Goal: Task Accomplishment & Management: Manage account settings

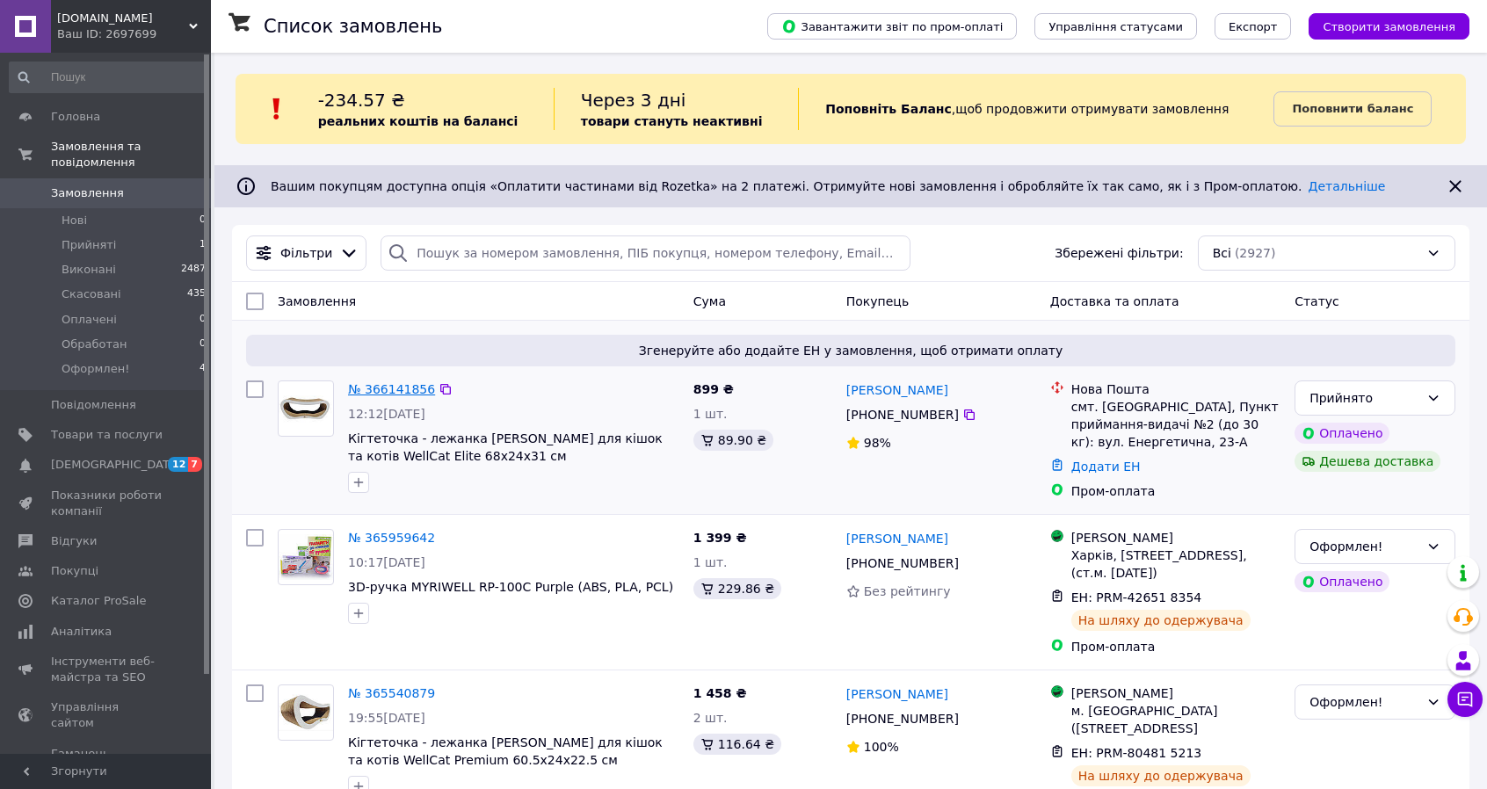
click at [384, 384] on link "№ 366141856" at bounding box center [391, 389] width 87 height 14
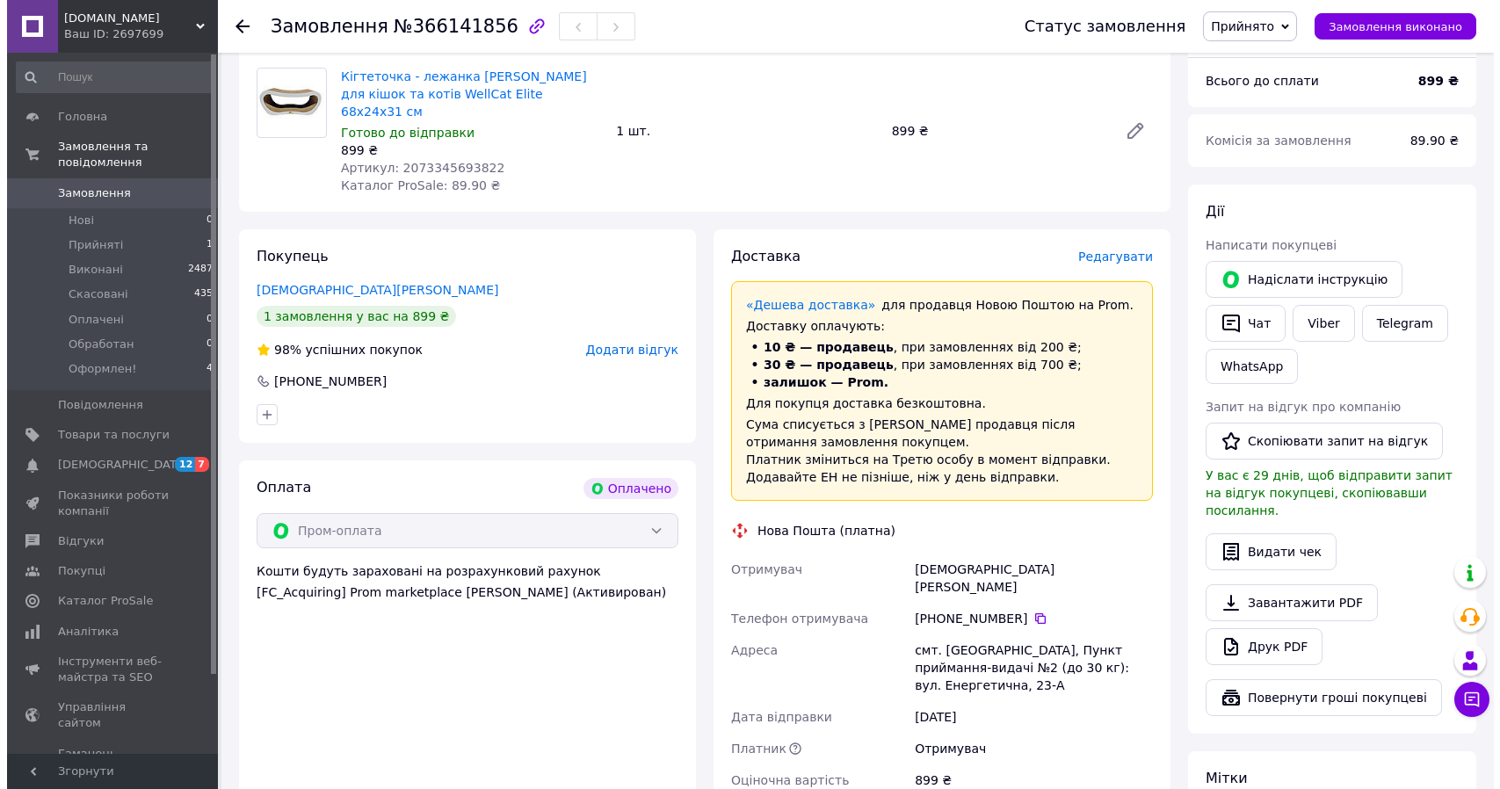
scroll to position [179, 0]
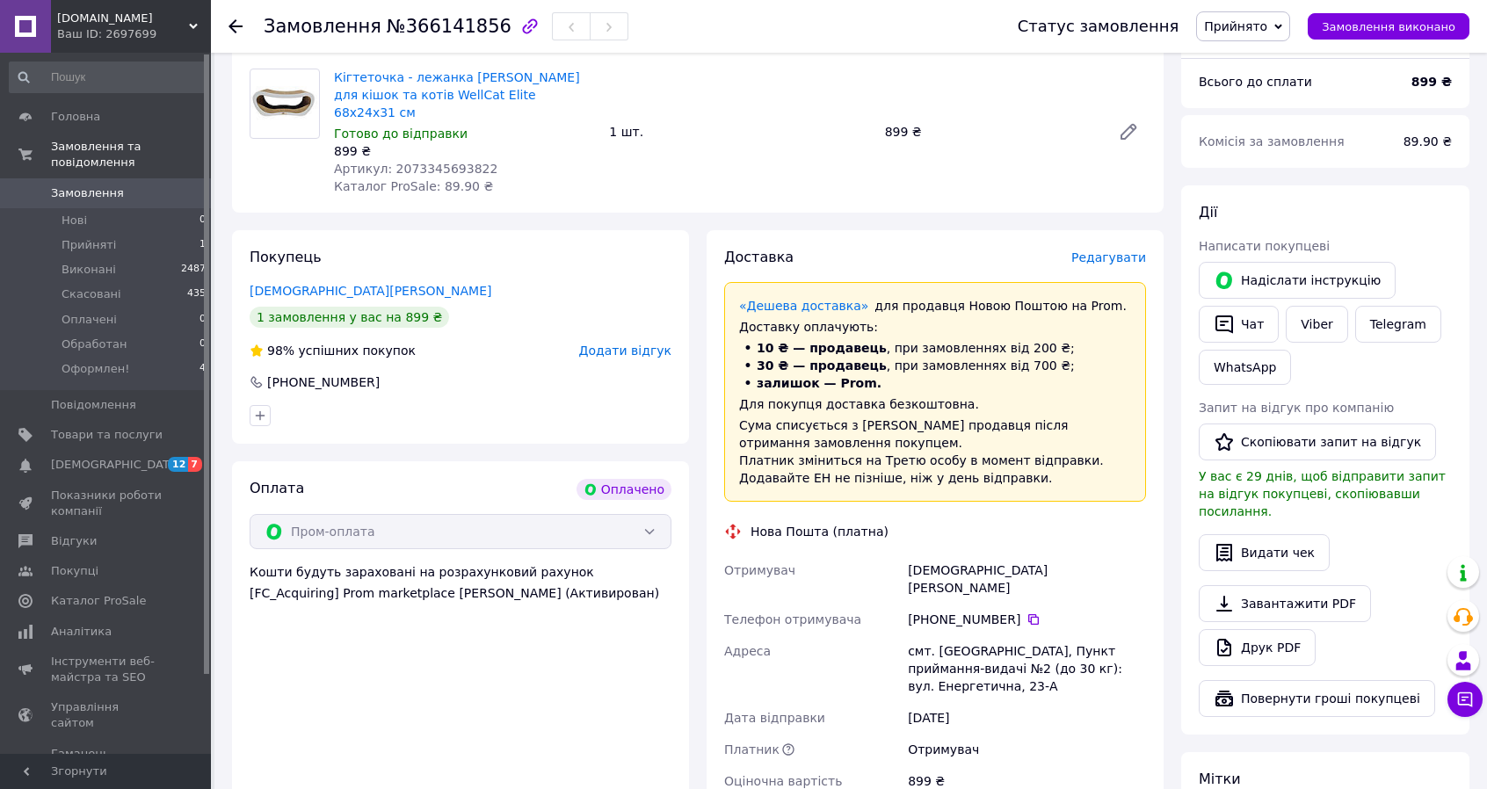
click at [1112, 250] on span "Редагувати" at bounding box center [1108, 257] width 75 height 14
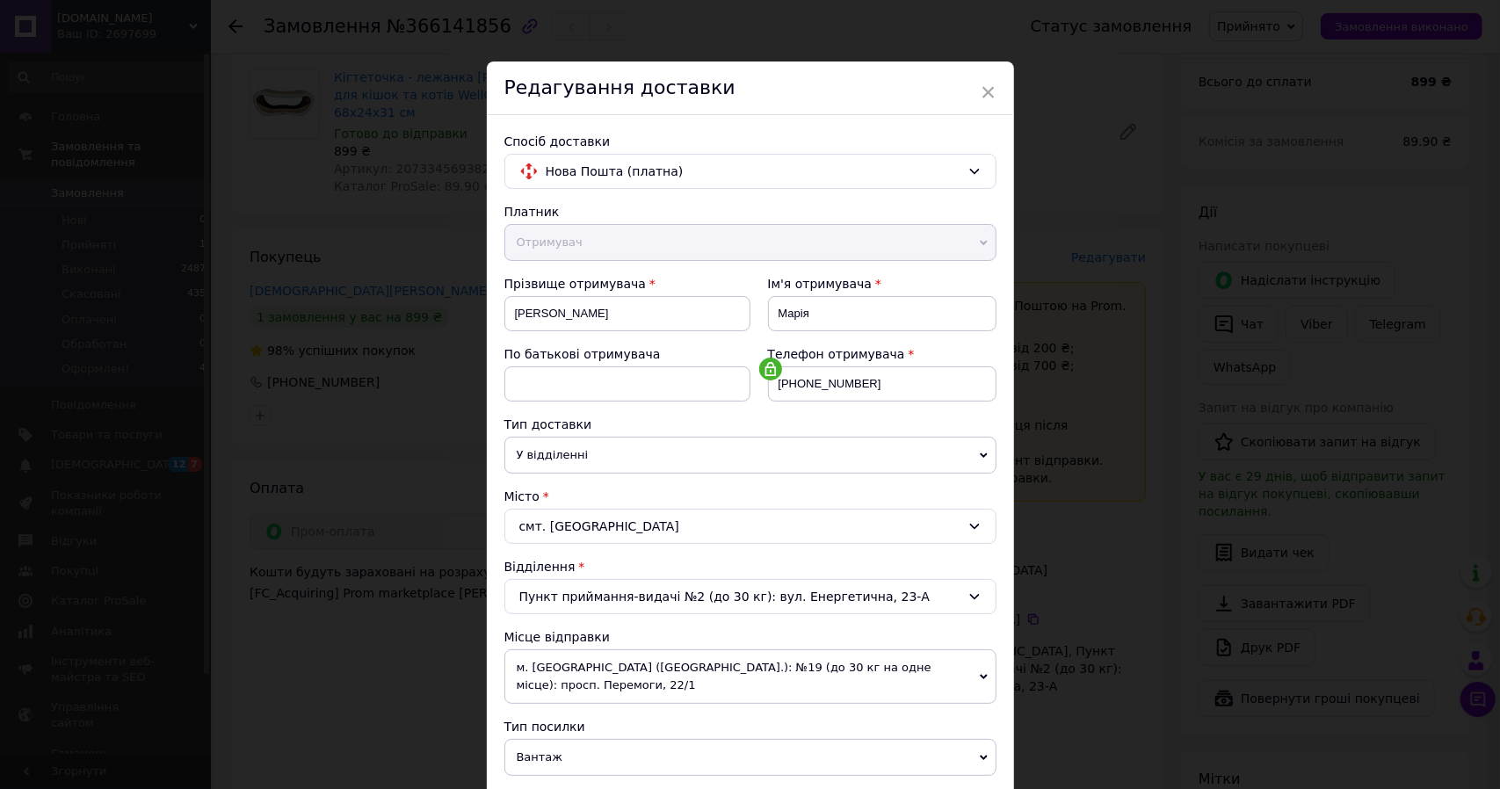
scroll to position [370, 0]
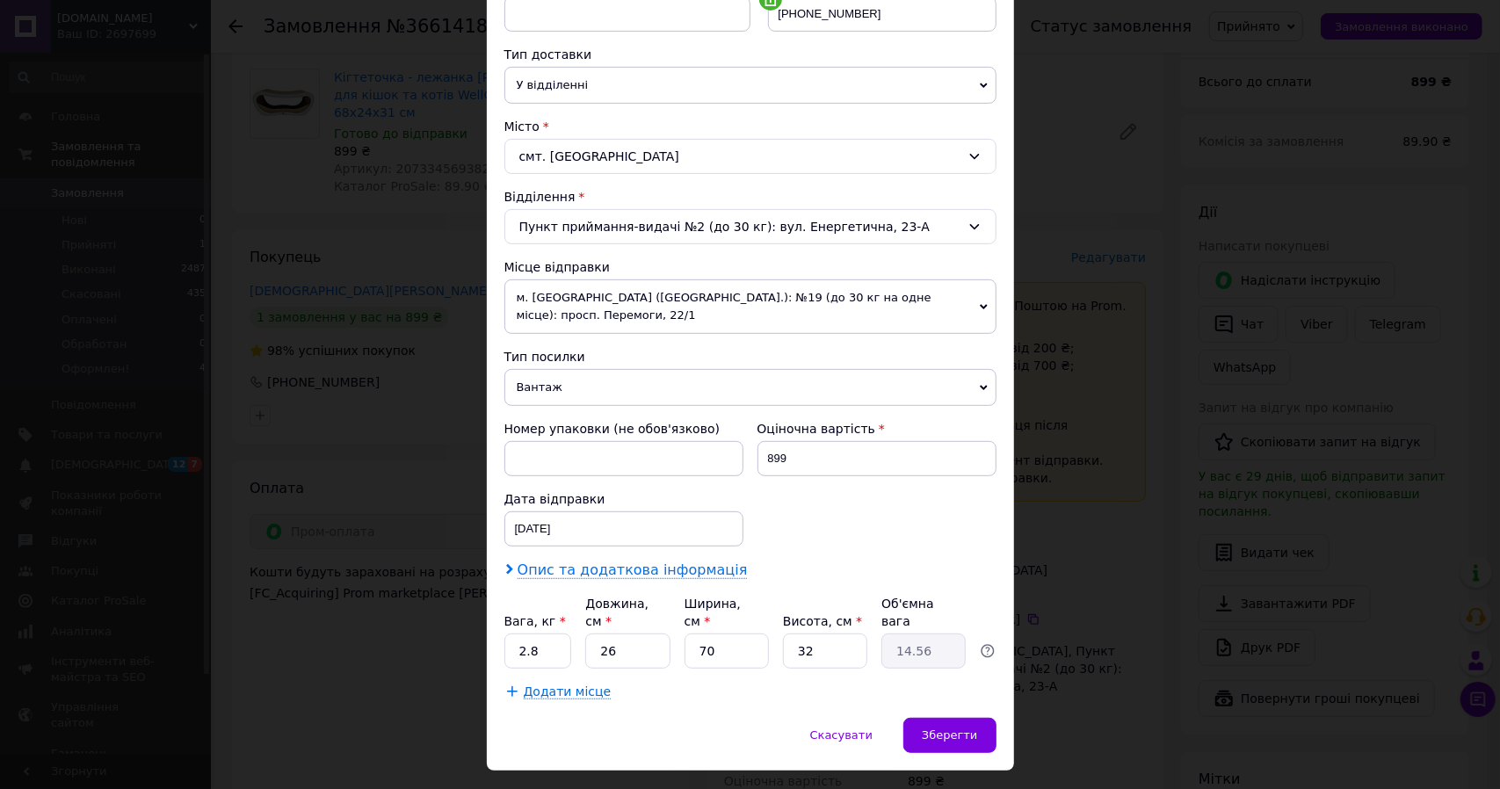
click at [645, 561] on span "Опис та додаткова інформація" at bounding box center [633, 570] width 230 height 18
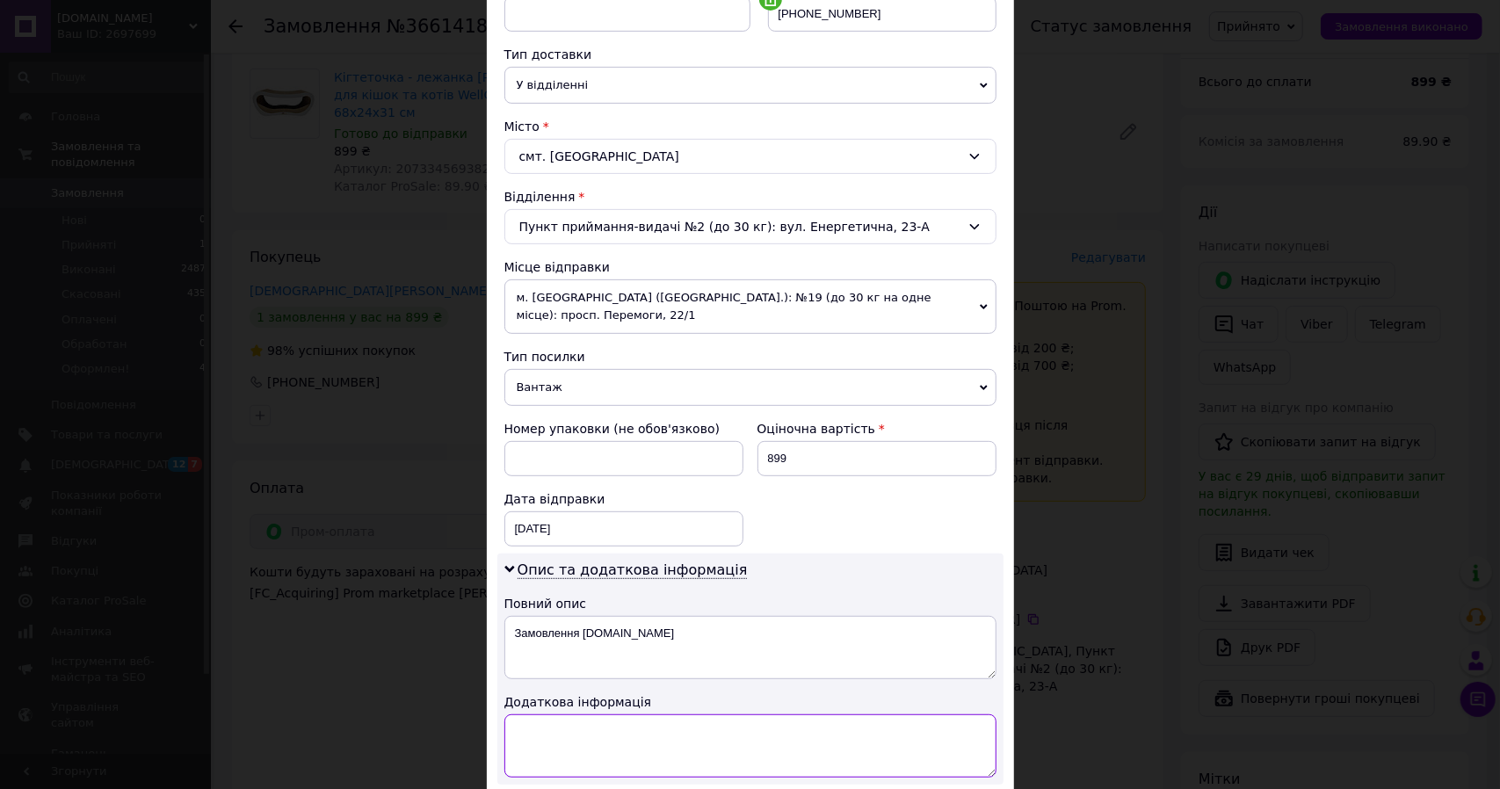
click at [612, 714] on textarea at bounding box center [750, 745] width 492 height 63
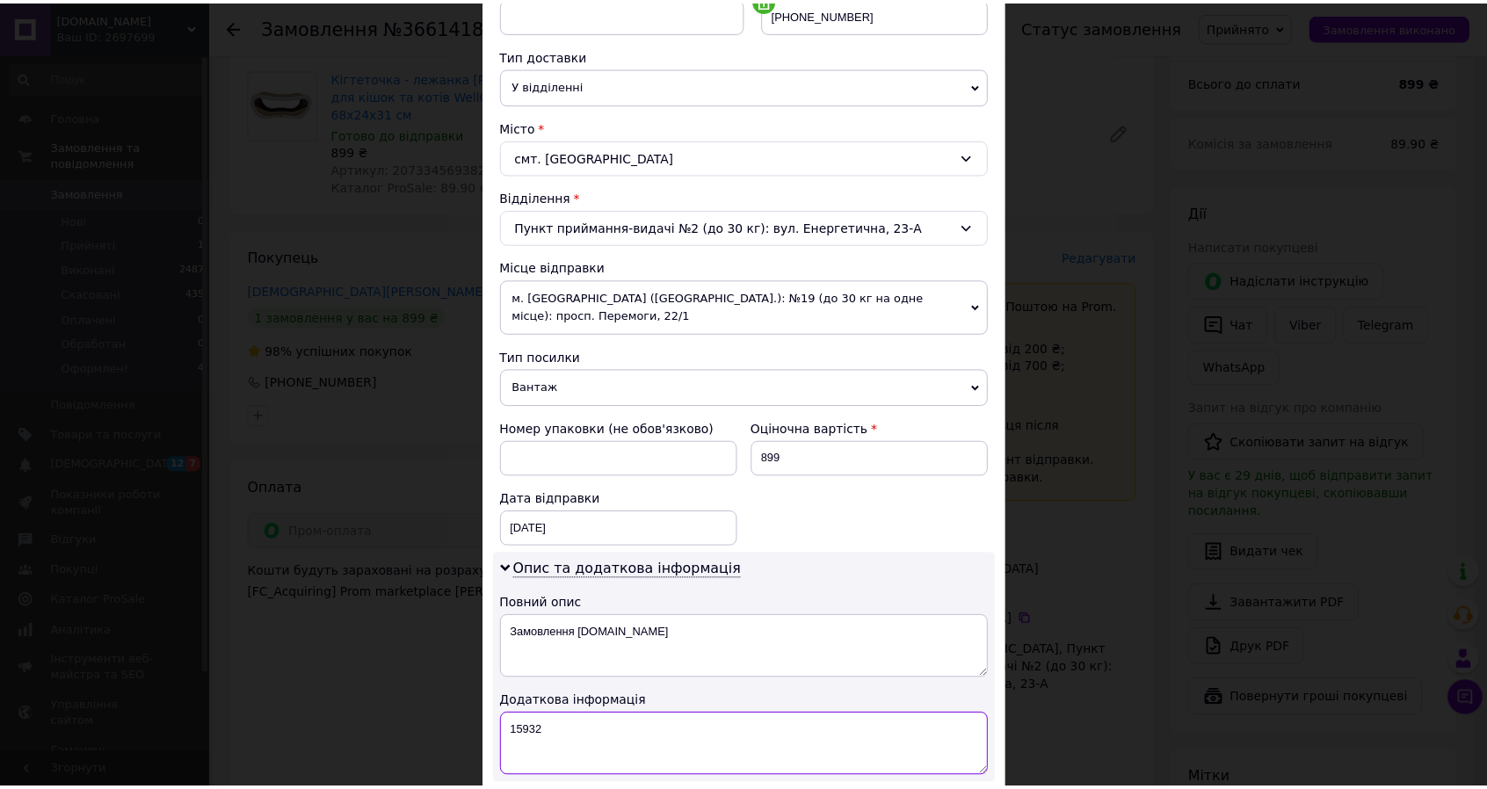
scroll to position [566, 0]
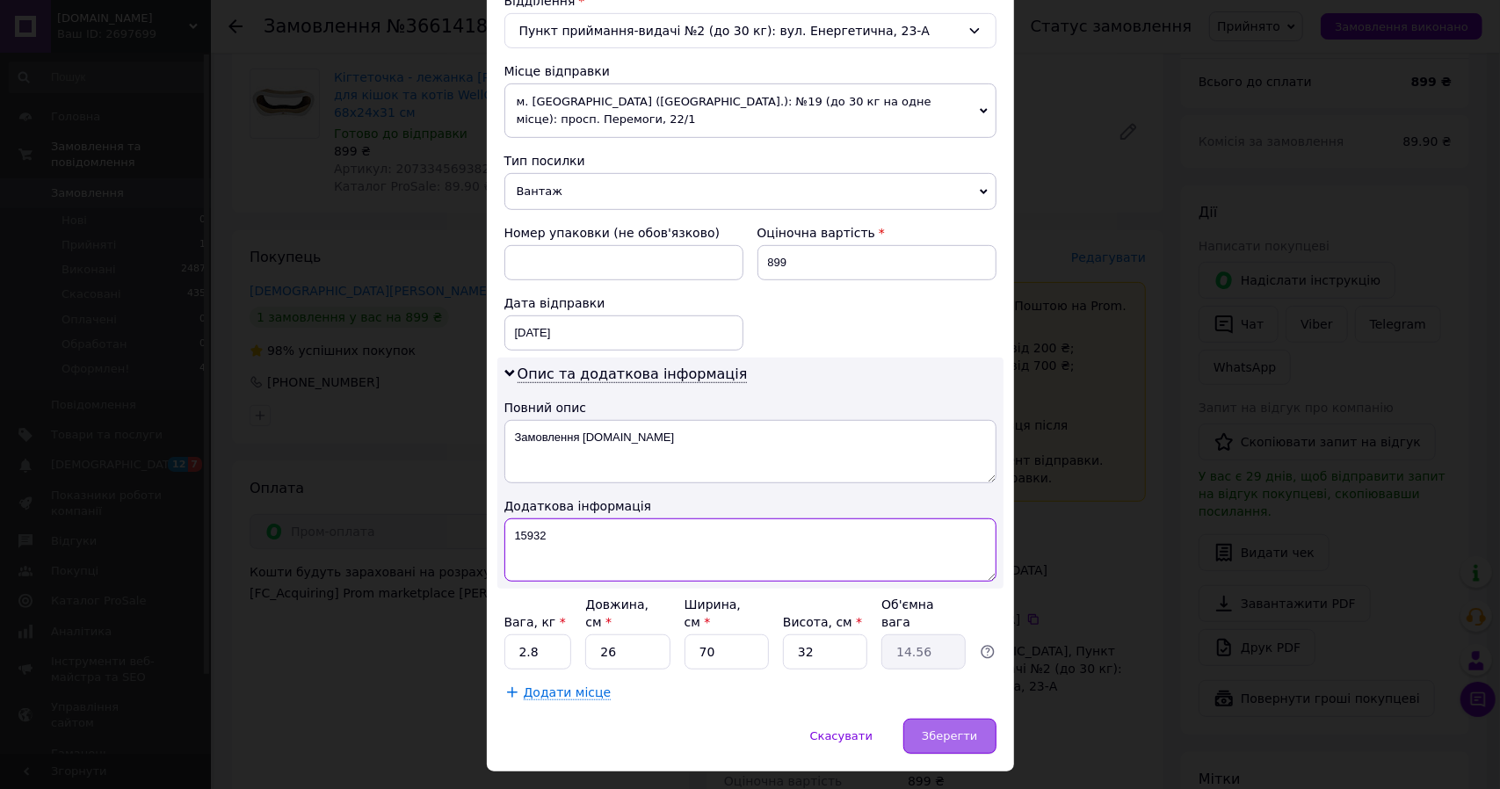
type textarea "15932"
click at [953, 729] on span "Зберегти" at bounding box center [949, 735] width 55 height 13
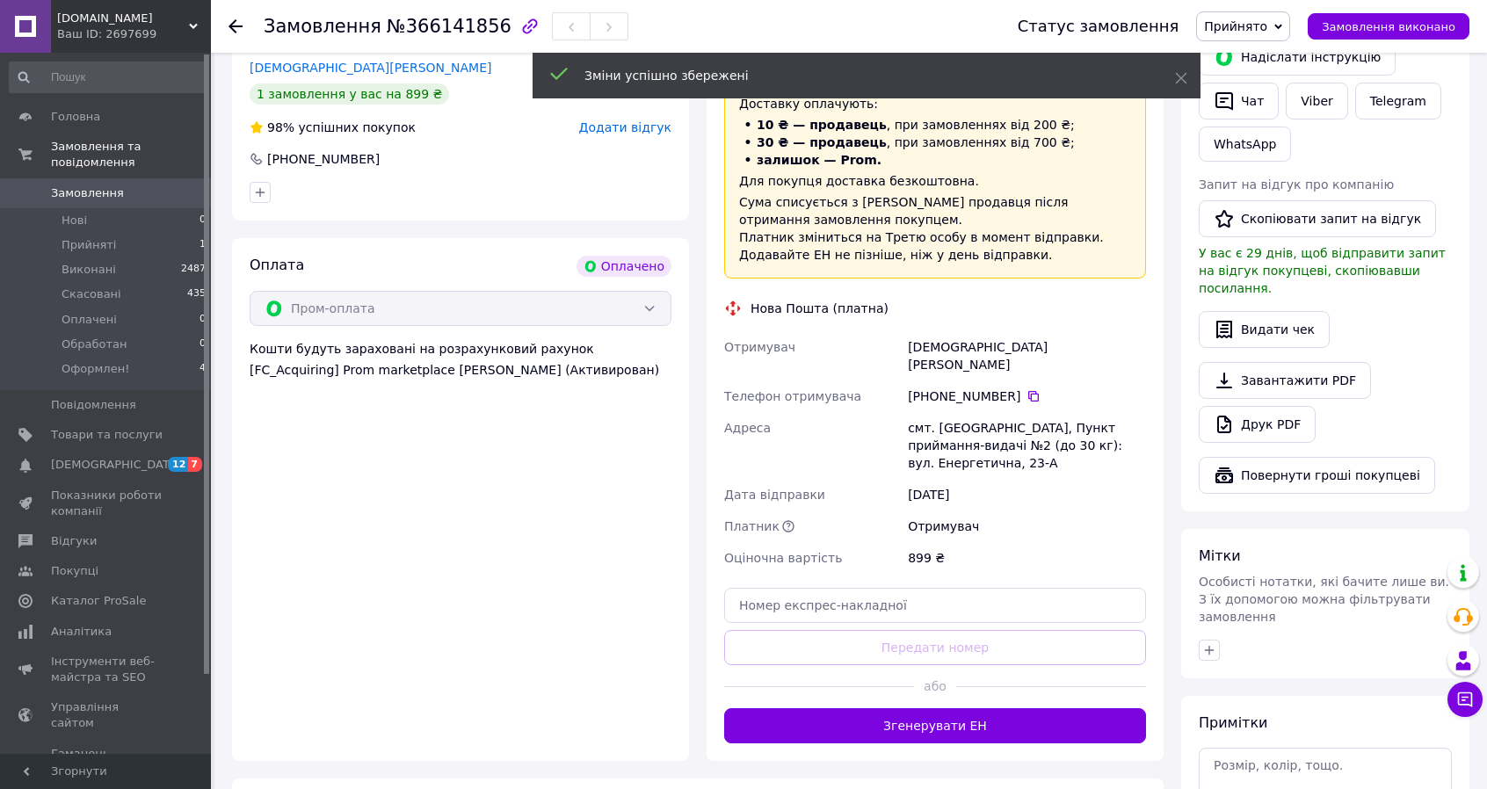
scroll to position [409, 0]
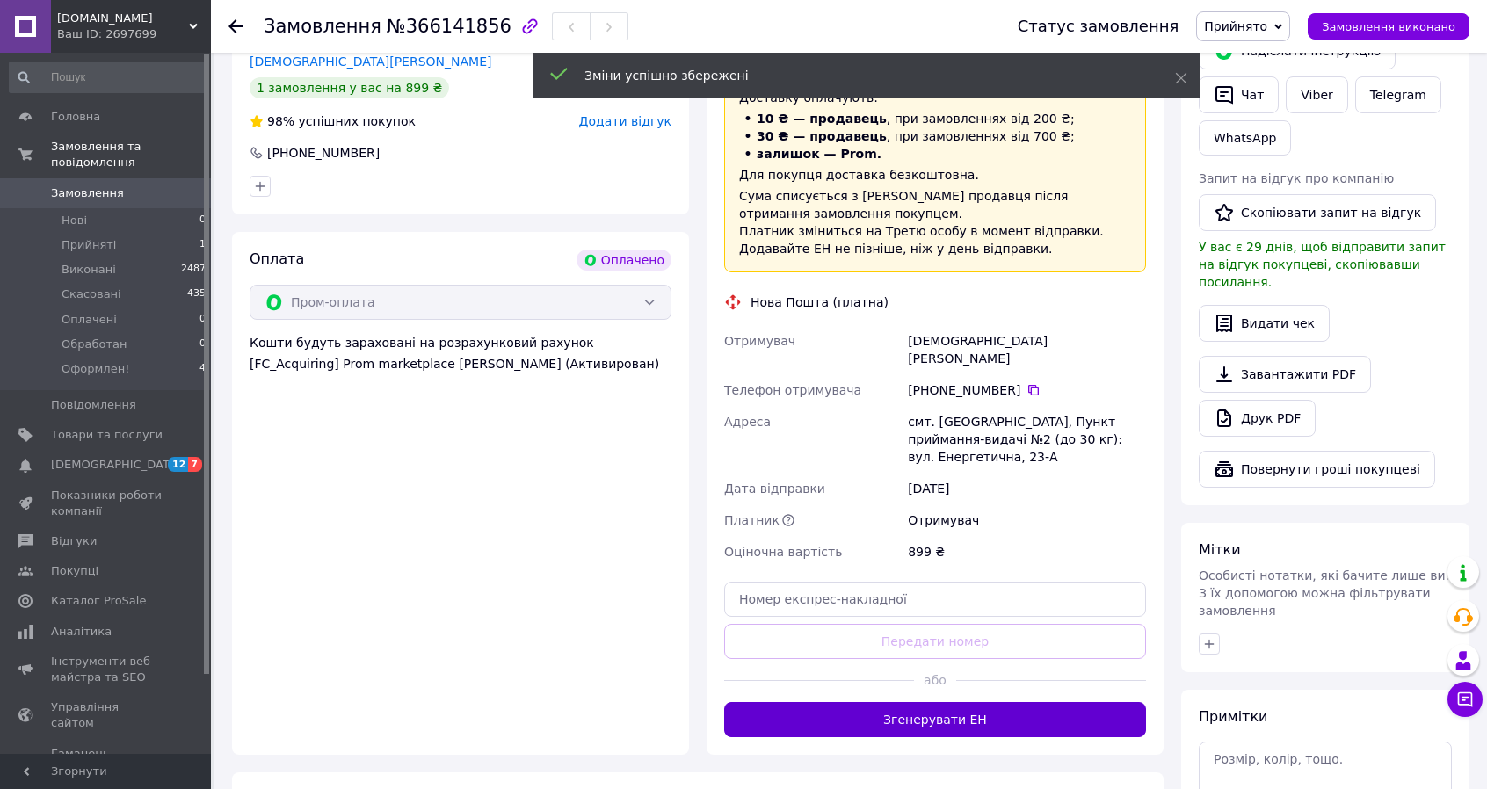
click at [953, 702] on button "Згенерувати ЕН" at bounding box center [935, 719] width 422 height 35
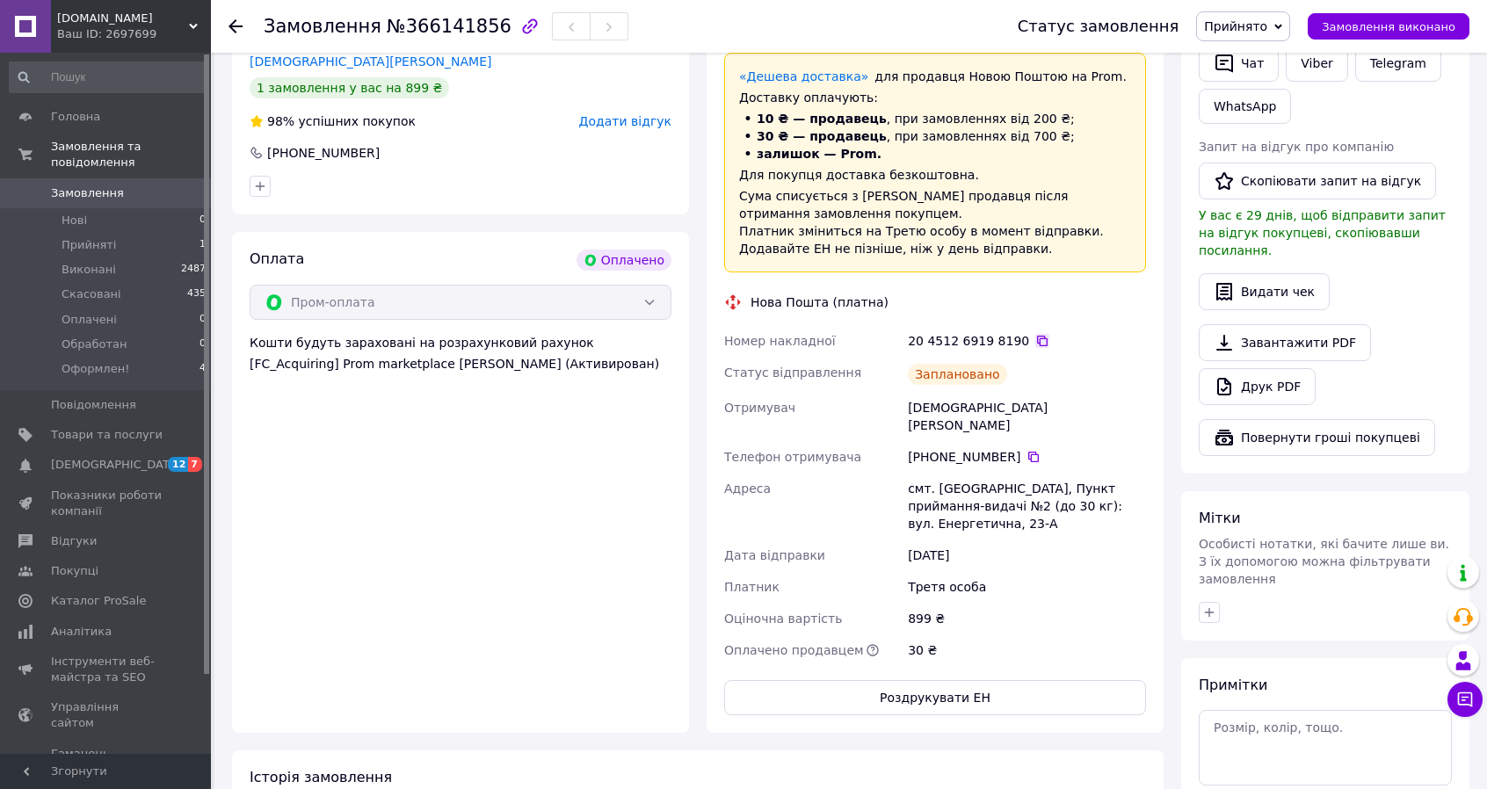
click at [1037, 336] on icon at bounding box center [1042, 341] width 11 height 11
click at [147, 233] on li "Прийняті 1" at bounding box center [108, 245] width 216 height 25
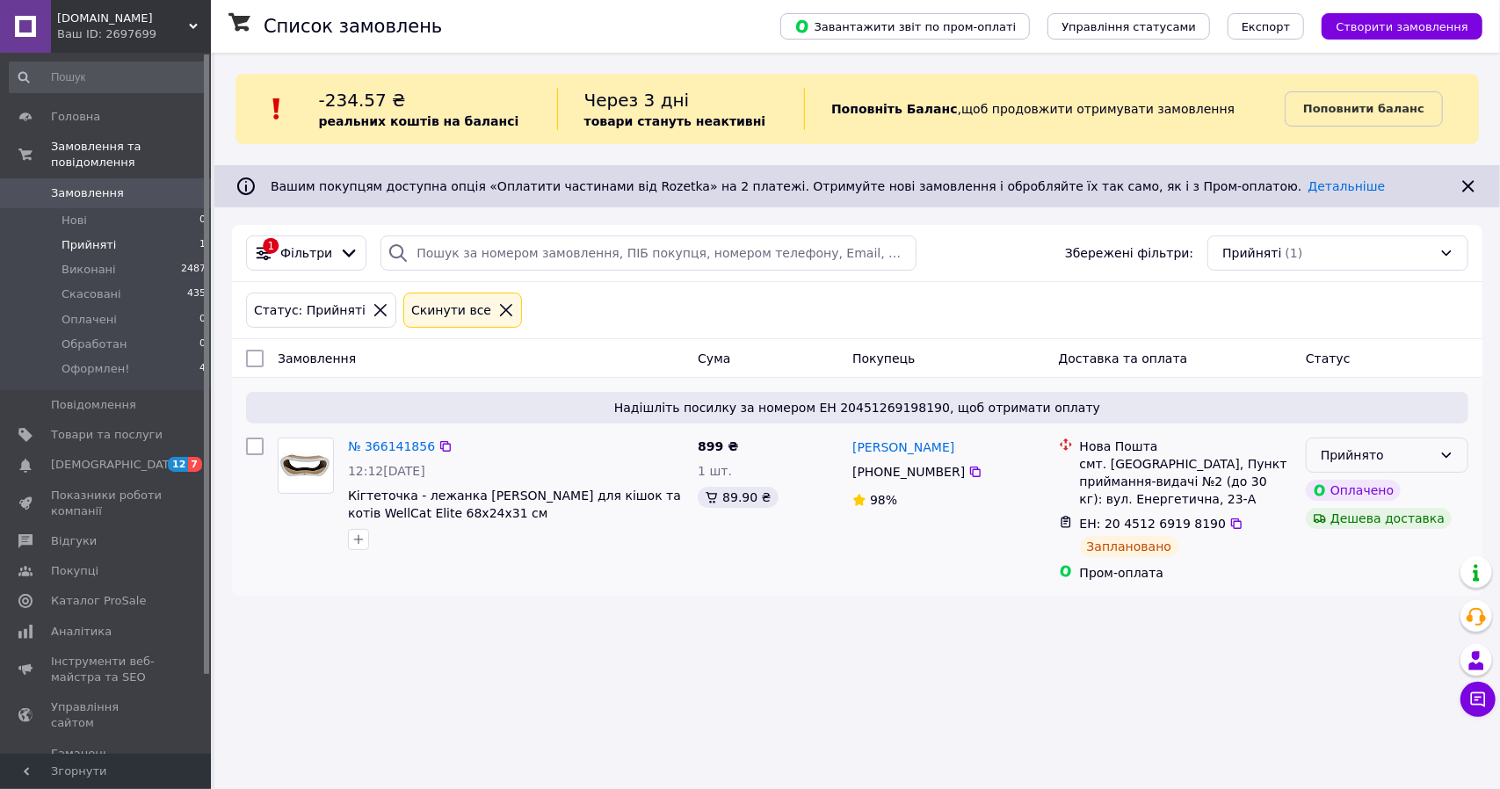
click at [1344, 456] on div "Прийнято" at bounding box center [1377, 454] width 112 height 19
click at [1368, 610] on li "Оформлен!" at bounding box center [1387, 619] width 161 height 32
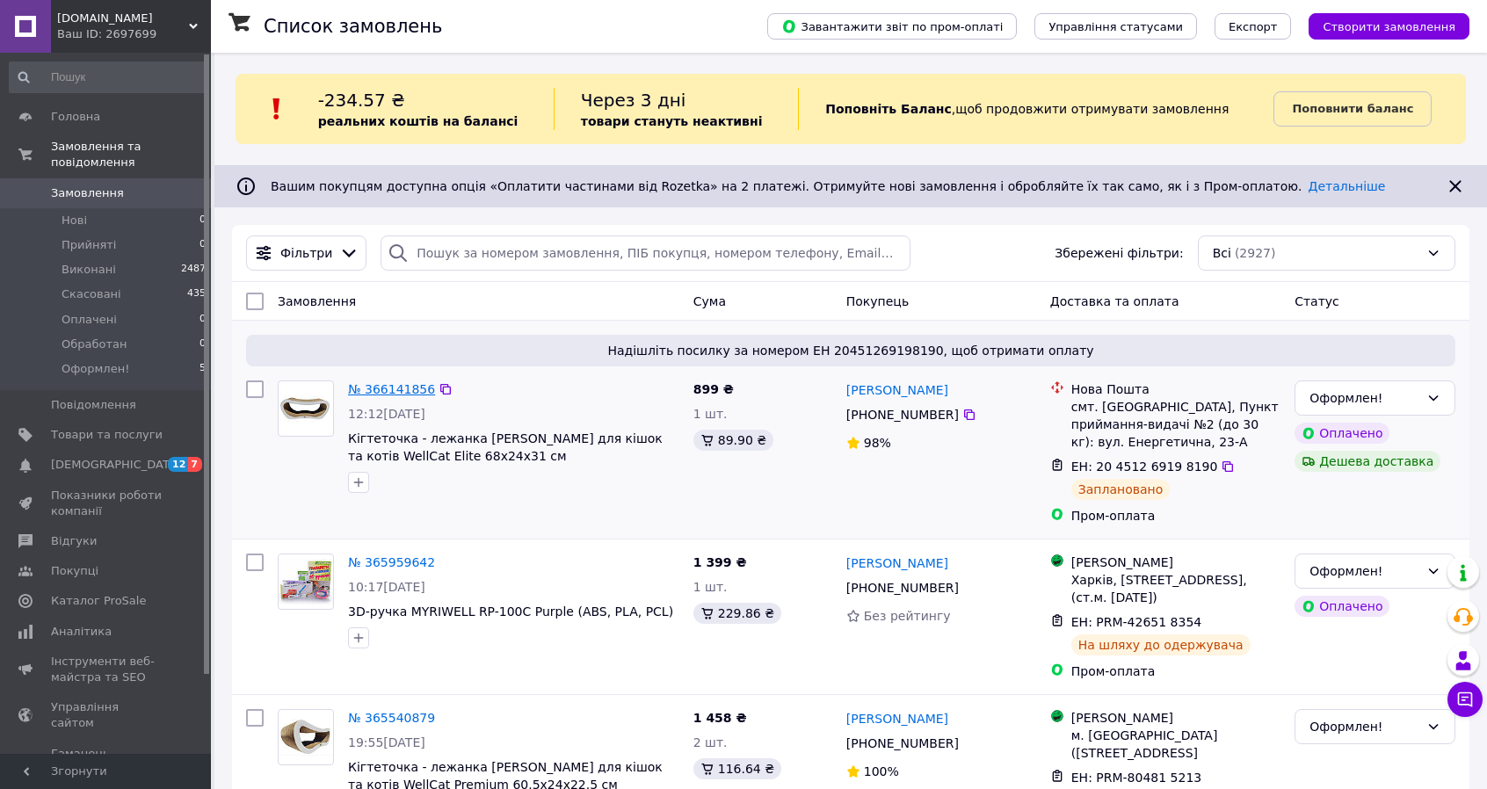
click at [410, 390] on link "№ 366141856" at bounding box center [391, 389] width 87 height 14
